Goal: Navigation & Orientation: Find specific page/section

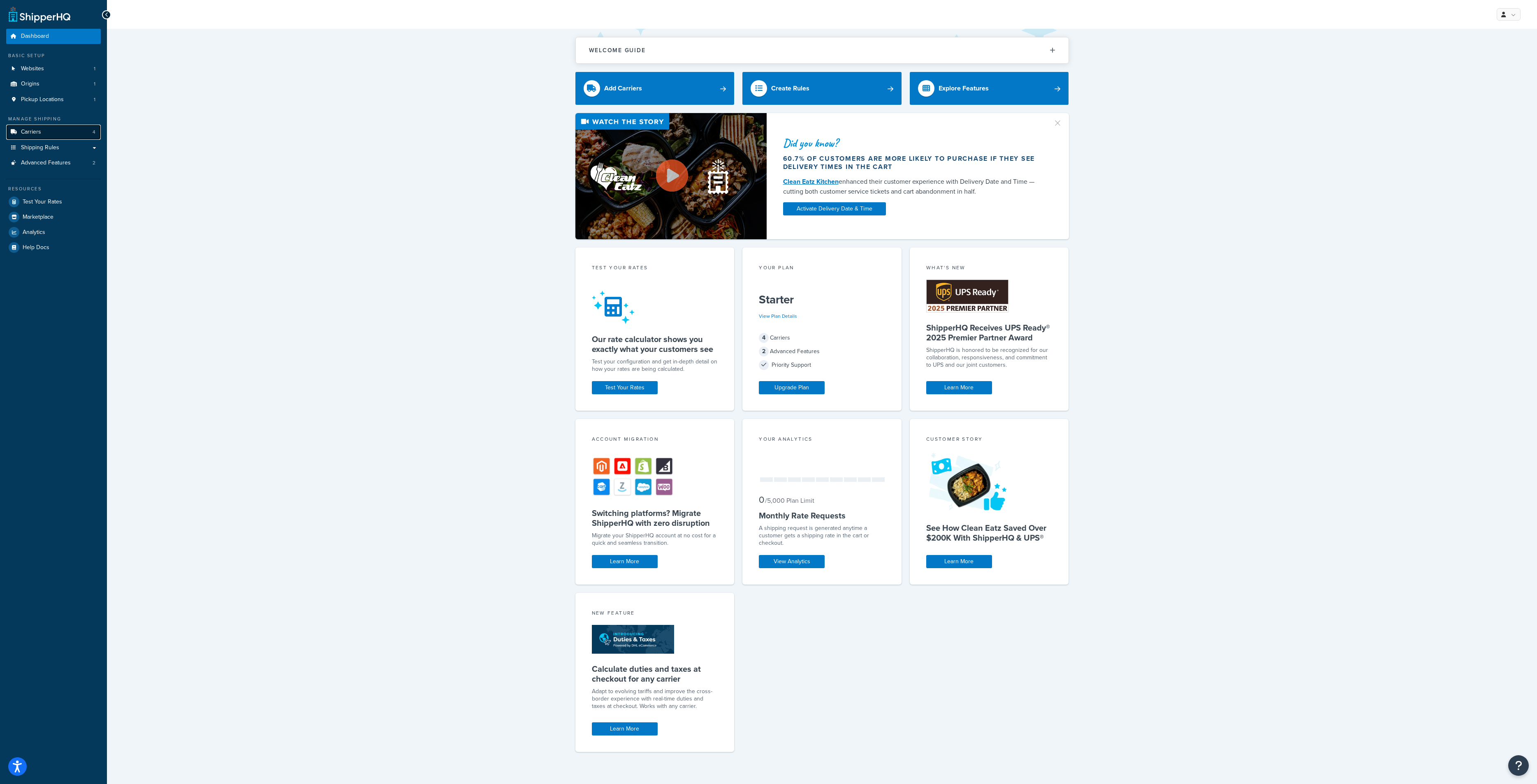
click at [41, 131] on link "Carriers 4" at bounding box center [53, 132] width 95 height 15
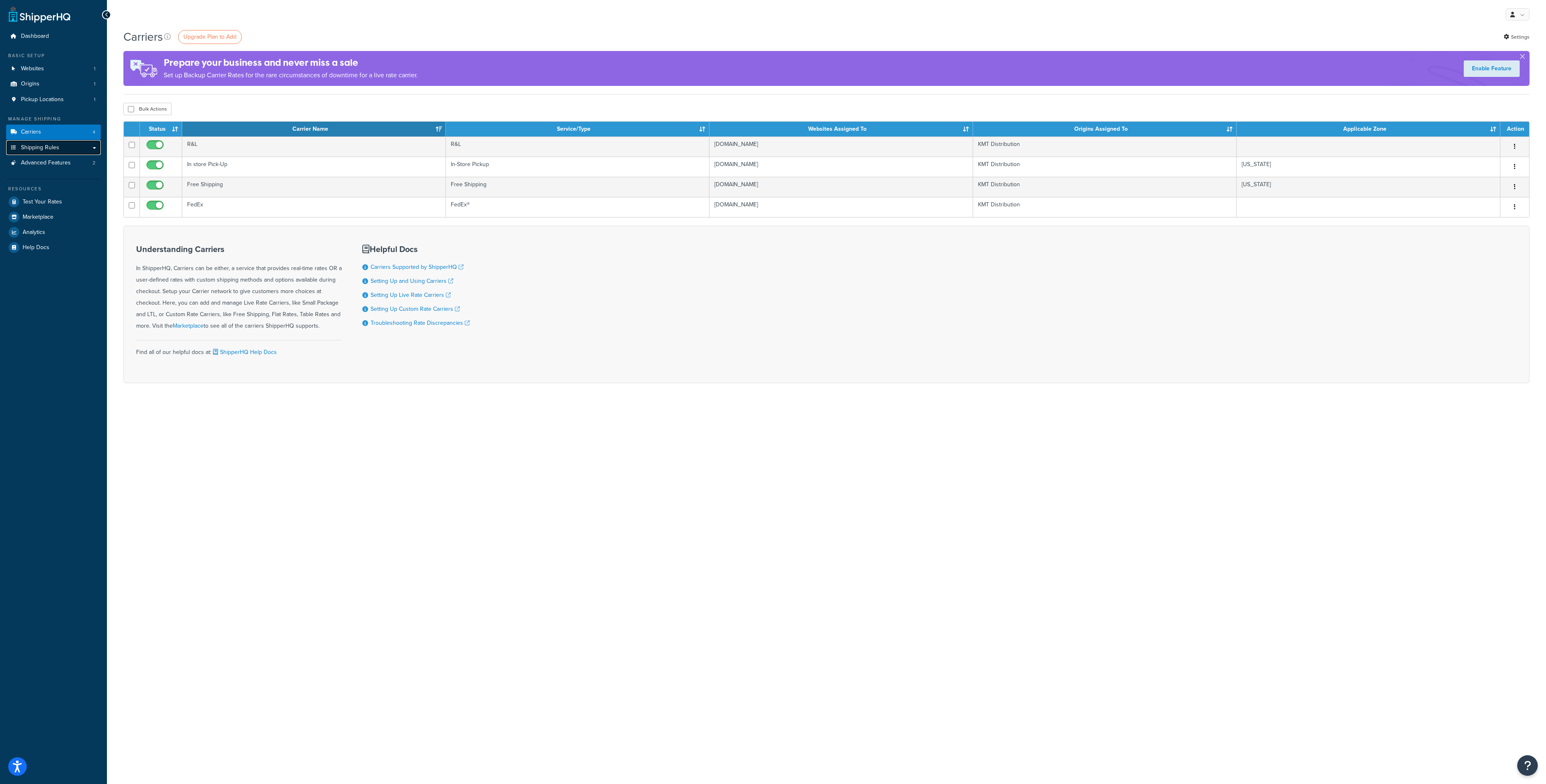
click at [40, 145] on span "Shipping Rules" at bounding box center [40, 148] width 38 height 7
